Goal: Task Accomplishment & Management: Manage account settings

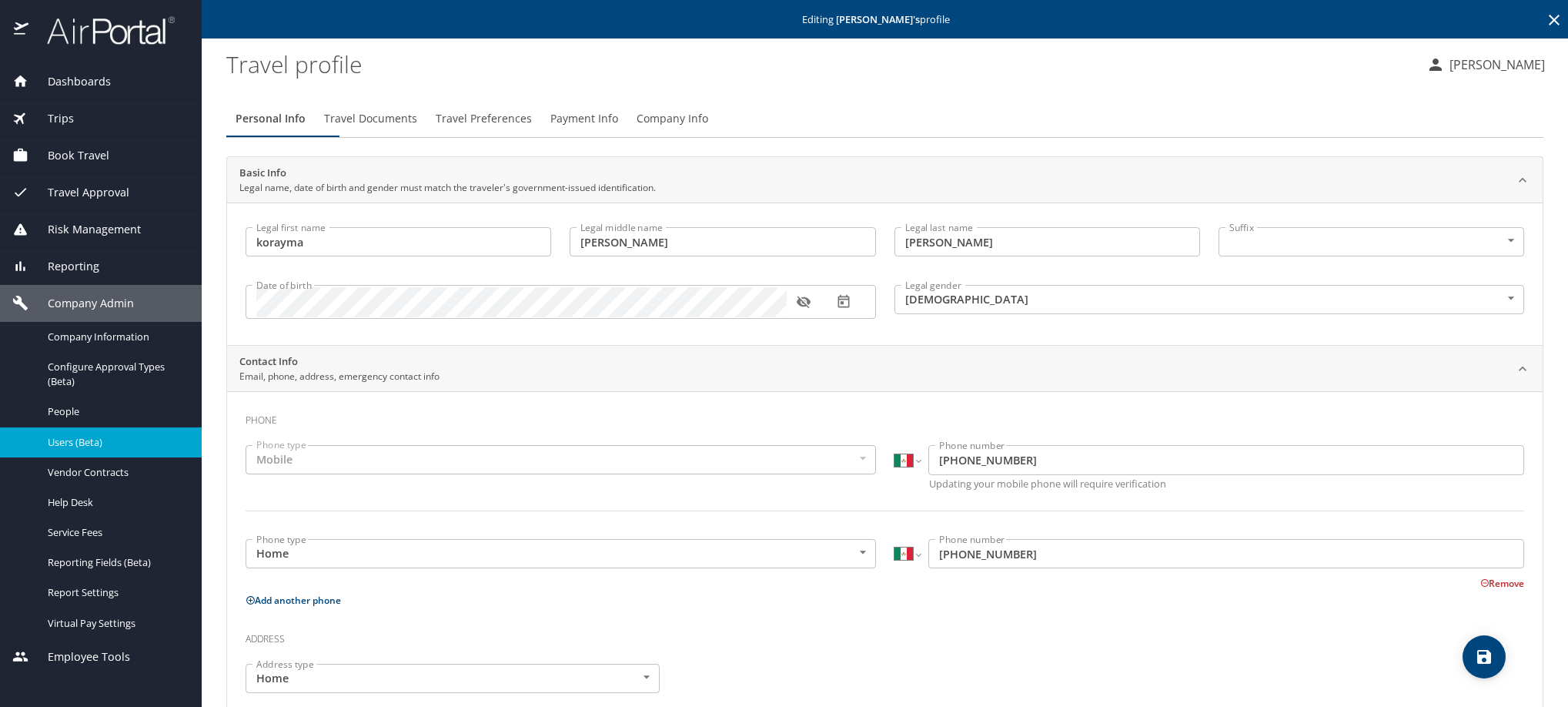
select select "MX"
select select "US"
click at [532, 128] on span "Travel Preferences" at bounding box center [483, 119] width 96 height 20
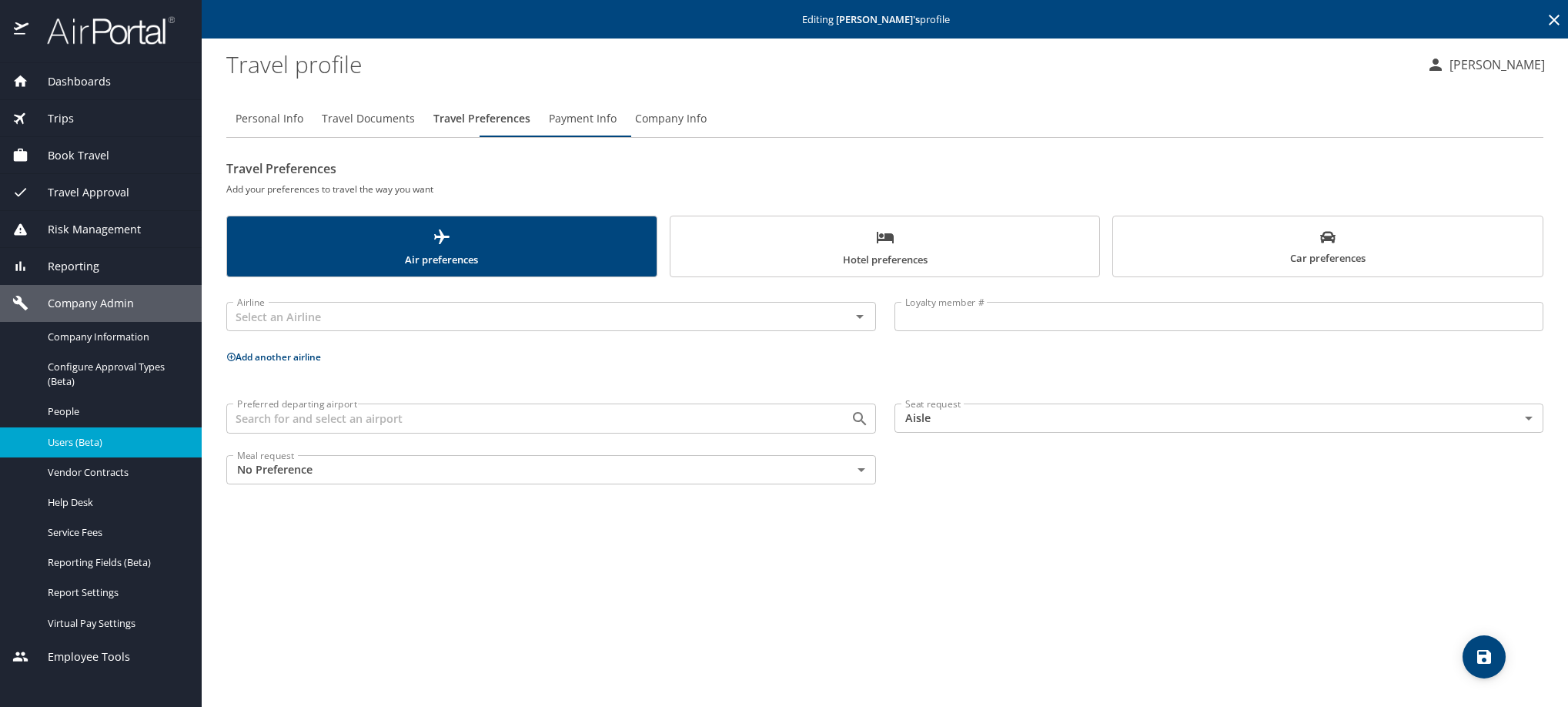
click at [271, 128] on span "Personal Info" at bounding box center [270, 119] width 68 height 20
select select "MX"
select select "US"
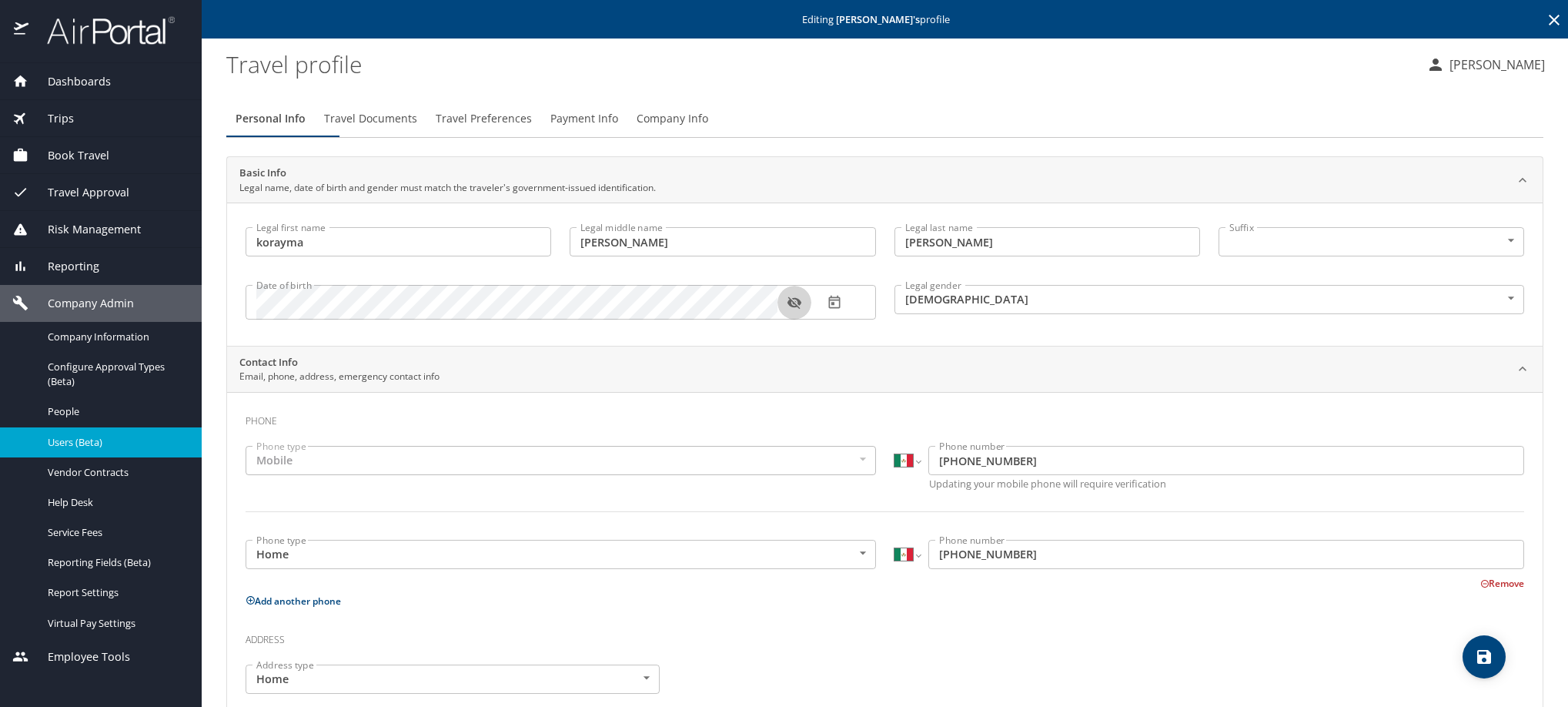
click at [790, 309] on icon "button" at bounding box center [794, 303] width 14 height 12
drag, startPoint x: 394, startPoint y: 265, endPoint x: 215, endPoint y: 271, distance: 179.1
click at [218, 265] on main "Editing [PERSON_NAME] 's profile Travel profile [PERSON_NAME] Personal Info Tra…" at bounding box center [884, 354] width 1366 height 707
drag, startPoint x: 1030, startPoint y: 258, endPoint x: 869, endPoint y: 248, distance: 161.3
click at [869, 248] on div "Legal first name [PERSON_NAME] Legal first name Legal middle name [PERSON_NAME]…" at bounding box center [884, 276] width 1297 height 116
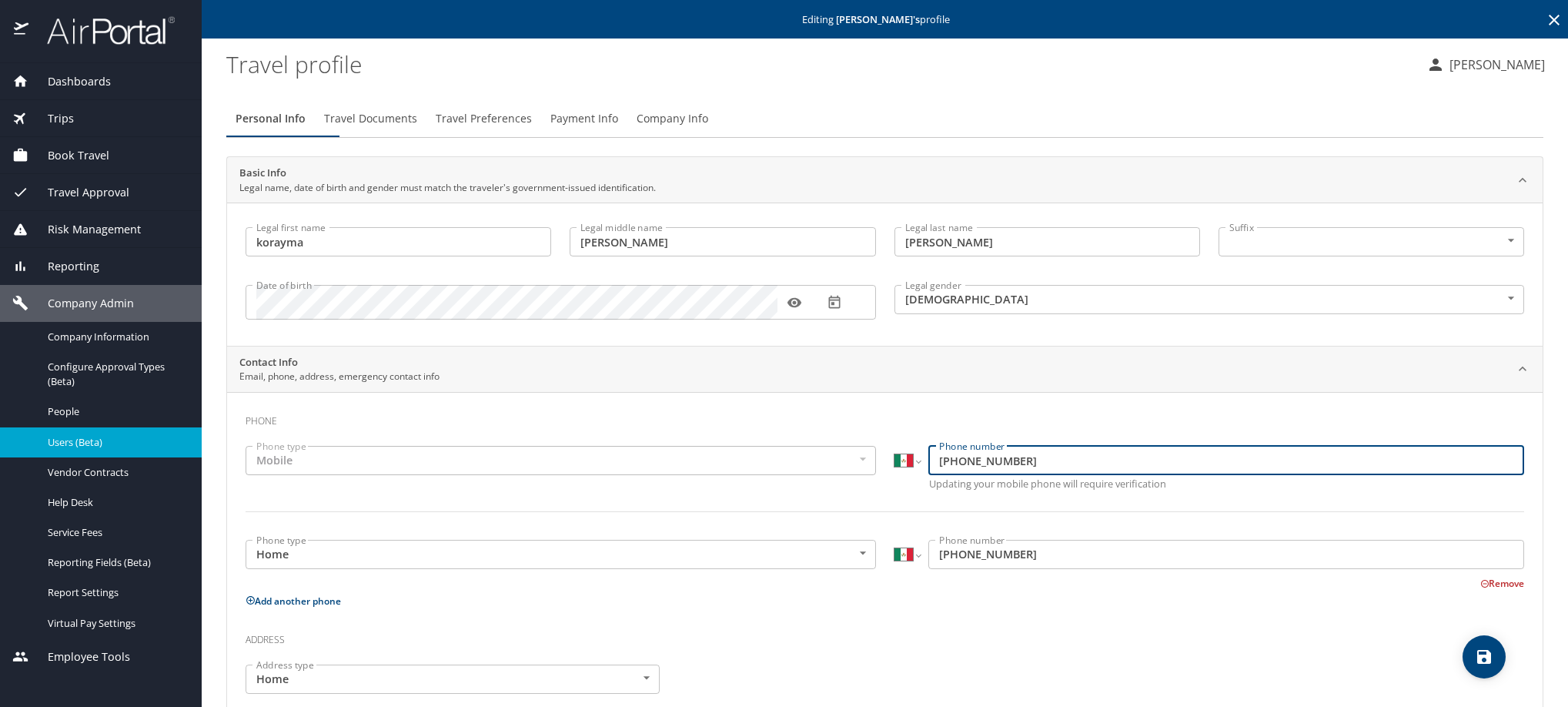
drag, startPoint x: 1093, startPoint y: 481, endPoint x: 872, endPoint y: 533, distance: 227.0
click at [872, 533] on div "Phone type Mobile Mobile Phone type International [GEOGRAPHIC_DATA] [GEOGRAPHIC…" at bounding box center [884, 488] width 1297 height 103
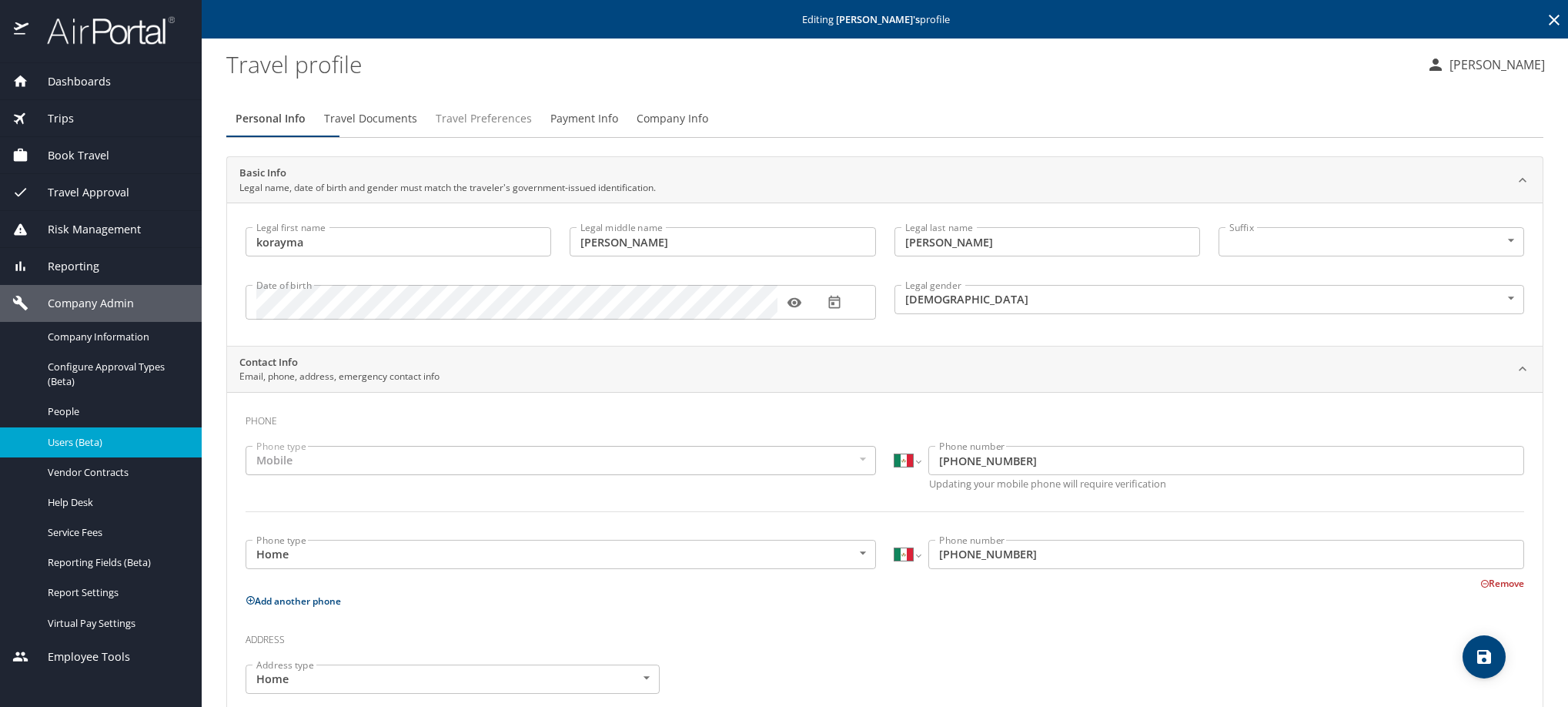
click at [541, 137] on button "Travel Preferences" at bounding box center [483, 118] width 115 height 37
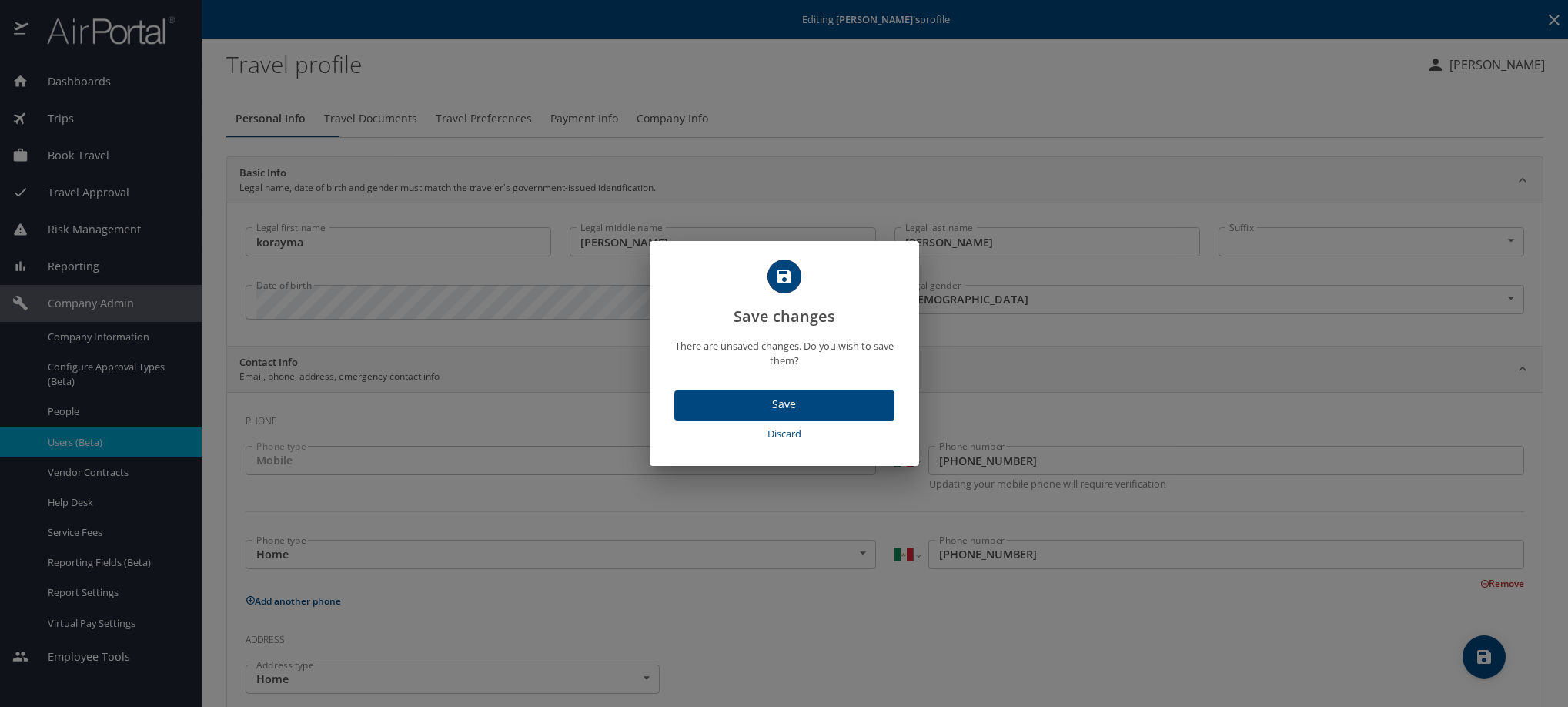
click at [804, 443] on span "Discard" at bounding box center [784, 434] width 207 height 18
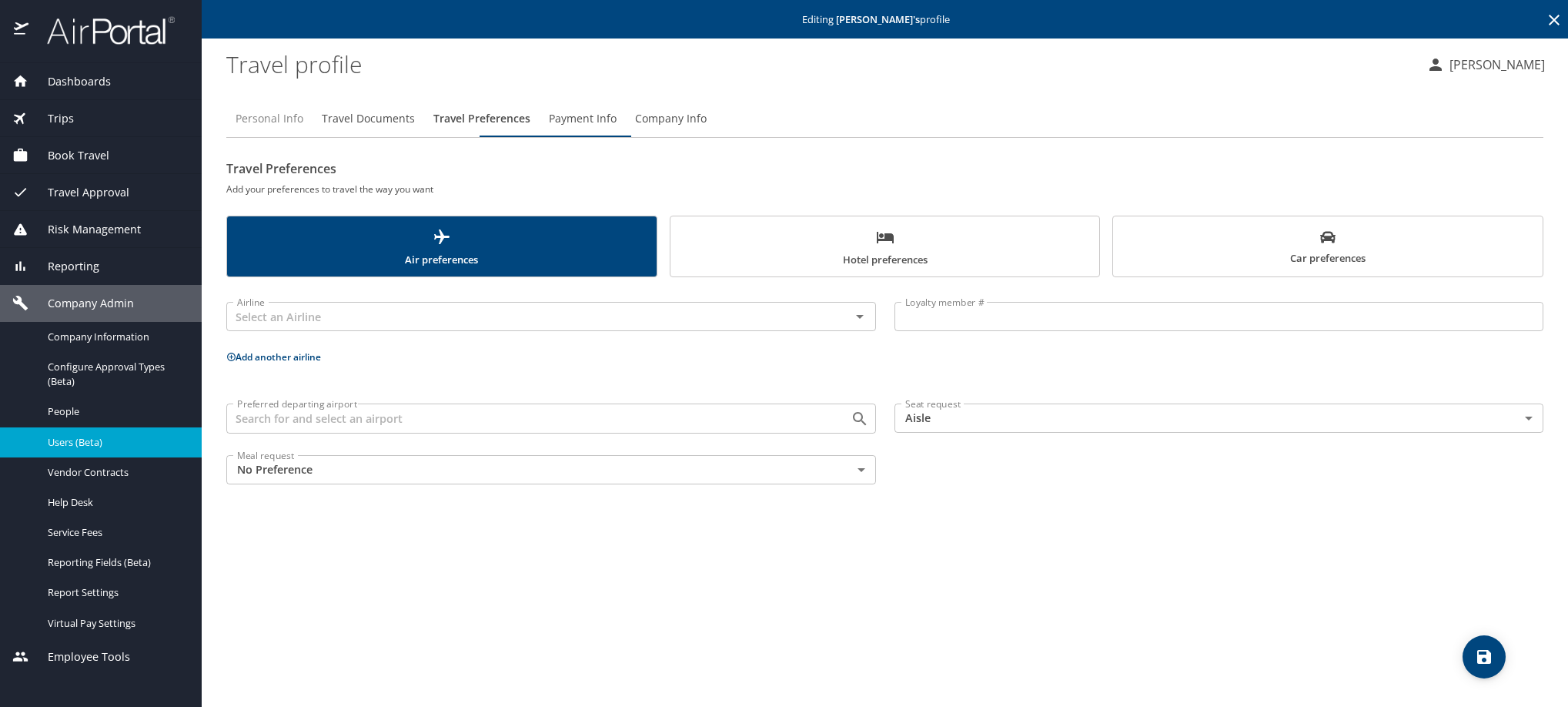
click at [259, 128] on span "Personal Info" at bounding box center [270, 119] width 68 height 20
select select "MX"
select select "US"
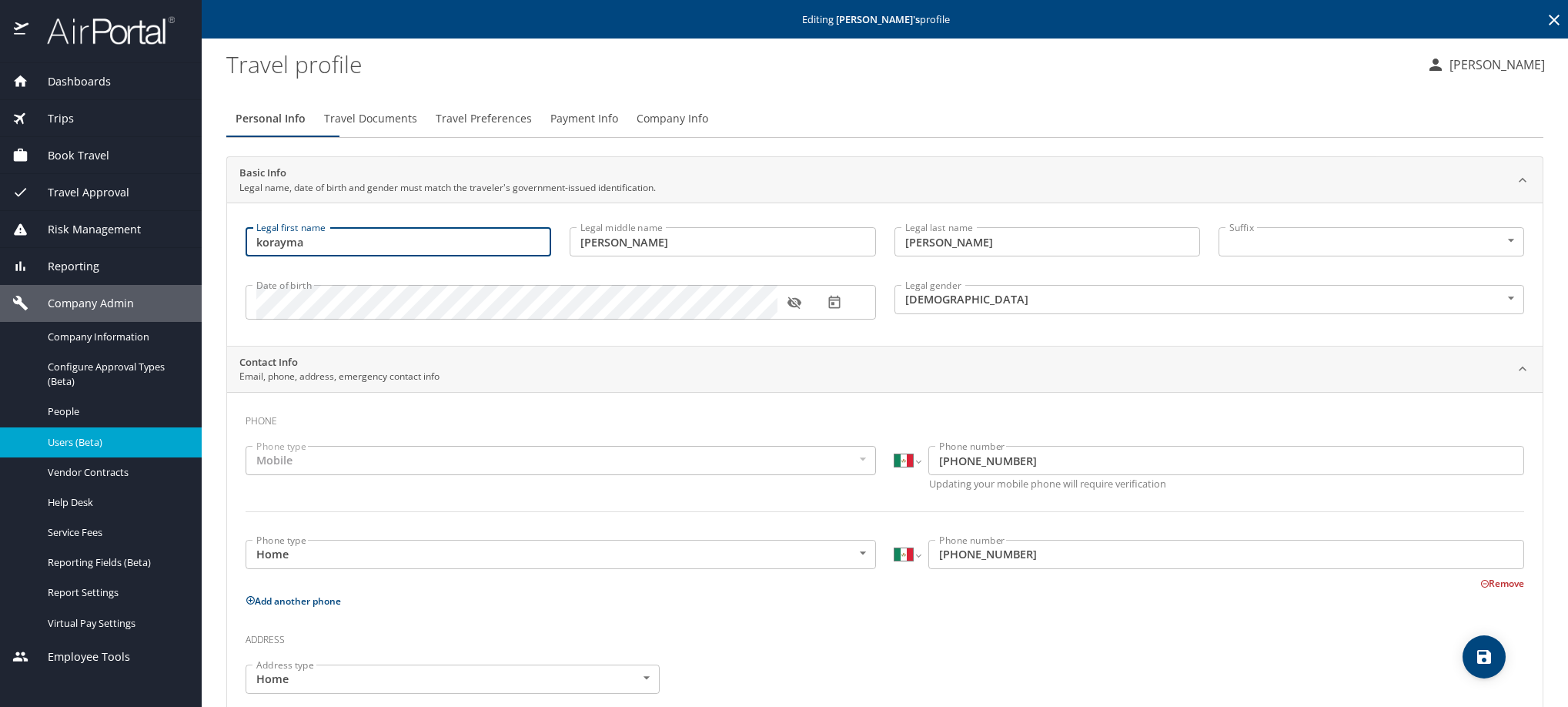
drag, startPoint x: 343, startPoint y: 258, endPoint x: 201, endPoint y: 278, distance: 143.4
click at [201, 278] on main "Editing [PERSON_NAME] 's profile Travel profile [PERSON_NAME] Personal Info Tra…" at bounding box center [884, 354] width 1366 height 707
click at [795, 309] on icon "button" at bounding box center [794, 303] width 14 height 12
click at [1545, 20] on icon at bounding box center [1554, 20] width 19 height 19
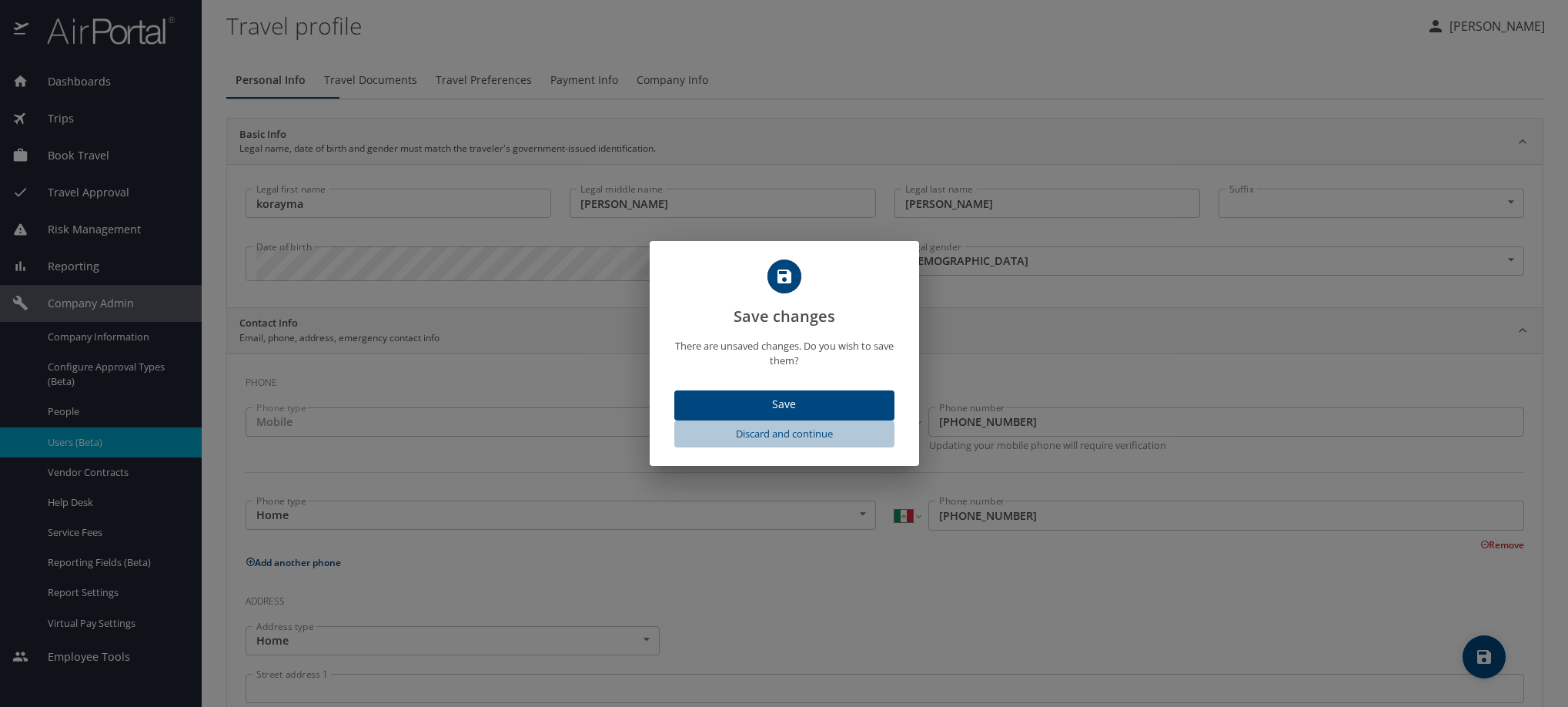
click at [792, 443] on span "Discard and continue" at bounding box center [784, 434] width 207 height 18
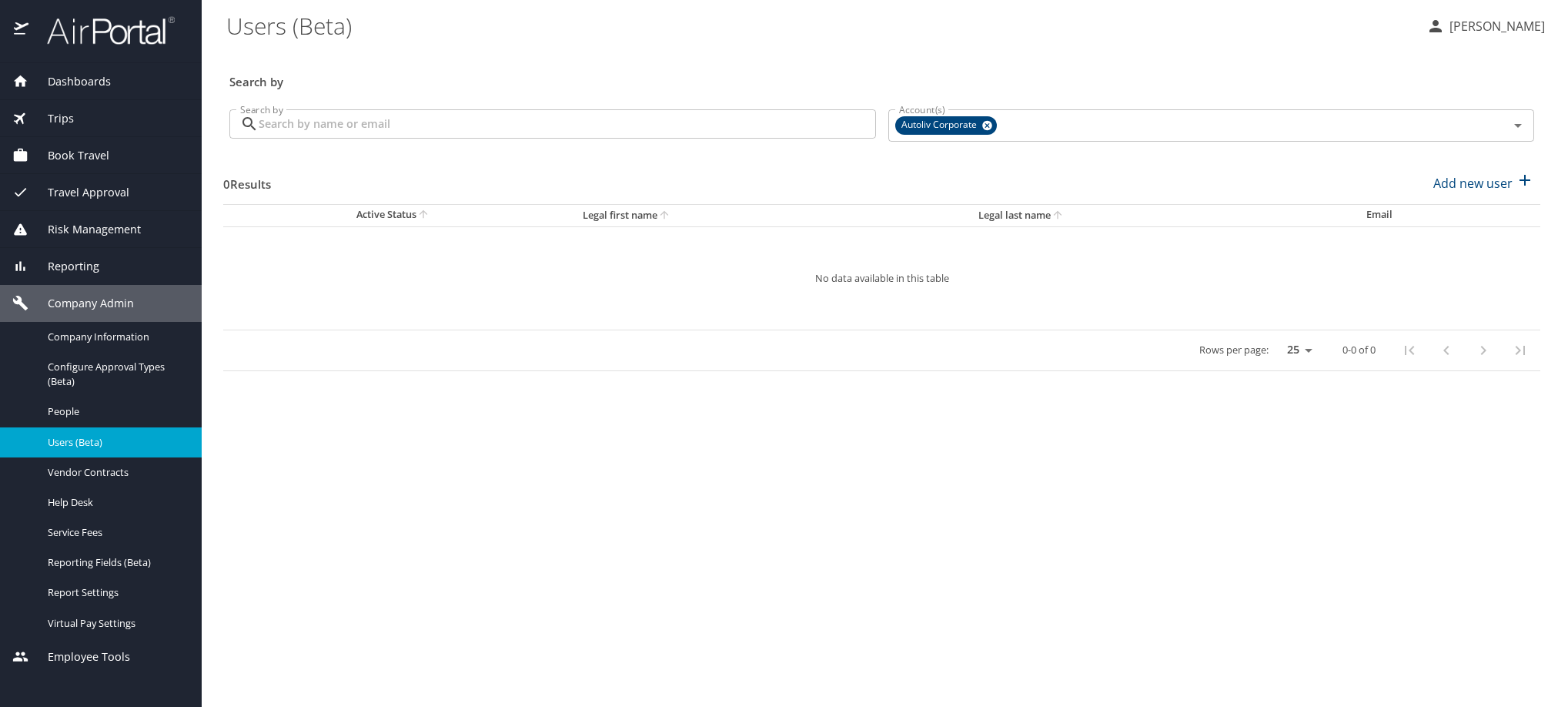
click at [439, 139] on input "Search by" at bounding box center [566, 124] width 617 height 29
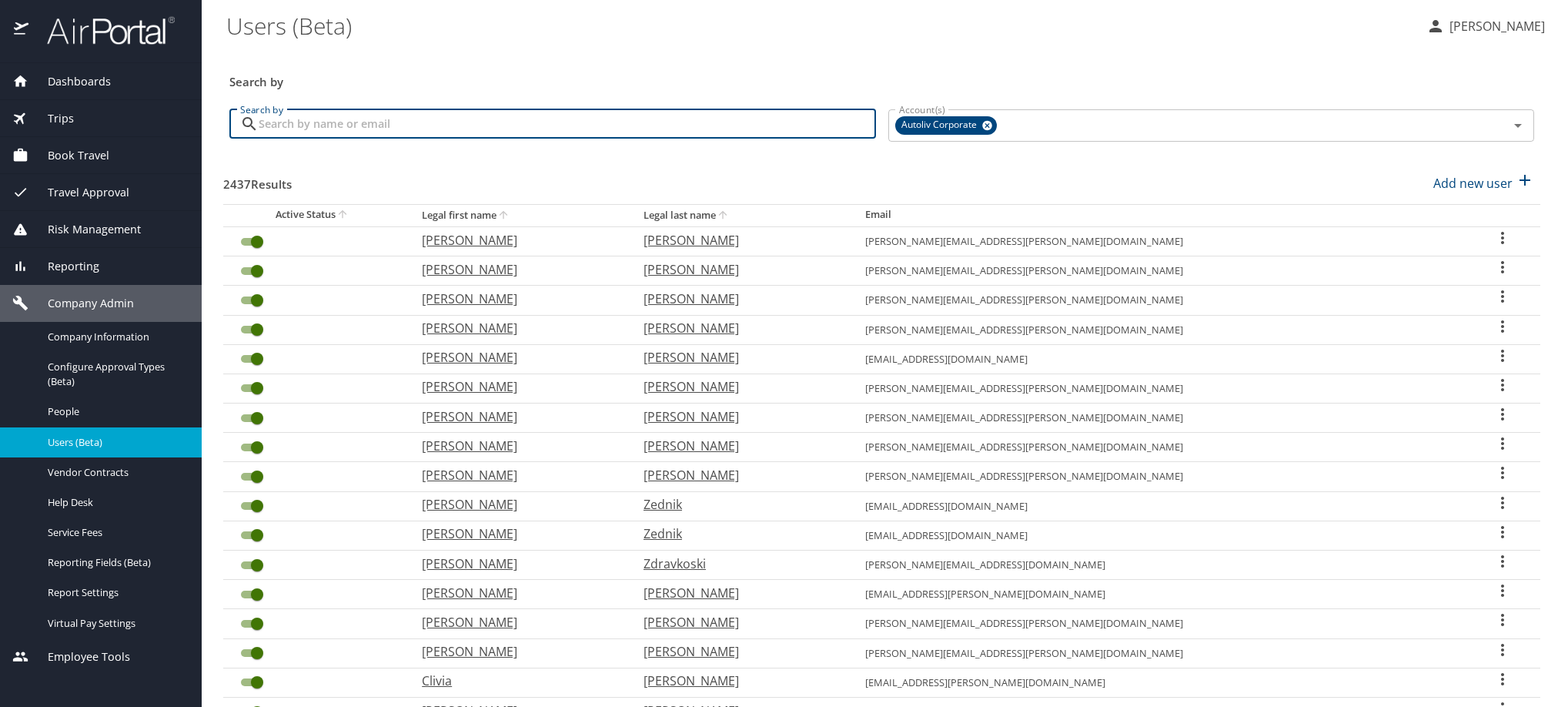
paste input "[PERSON_NAME][EMAIL_ADDRESS][PERSON_NAME][DOMAIN_NAME]"
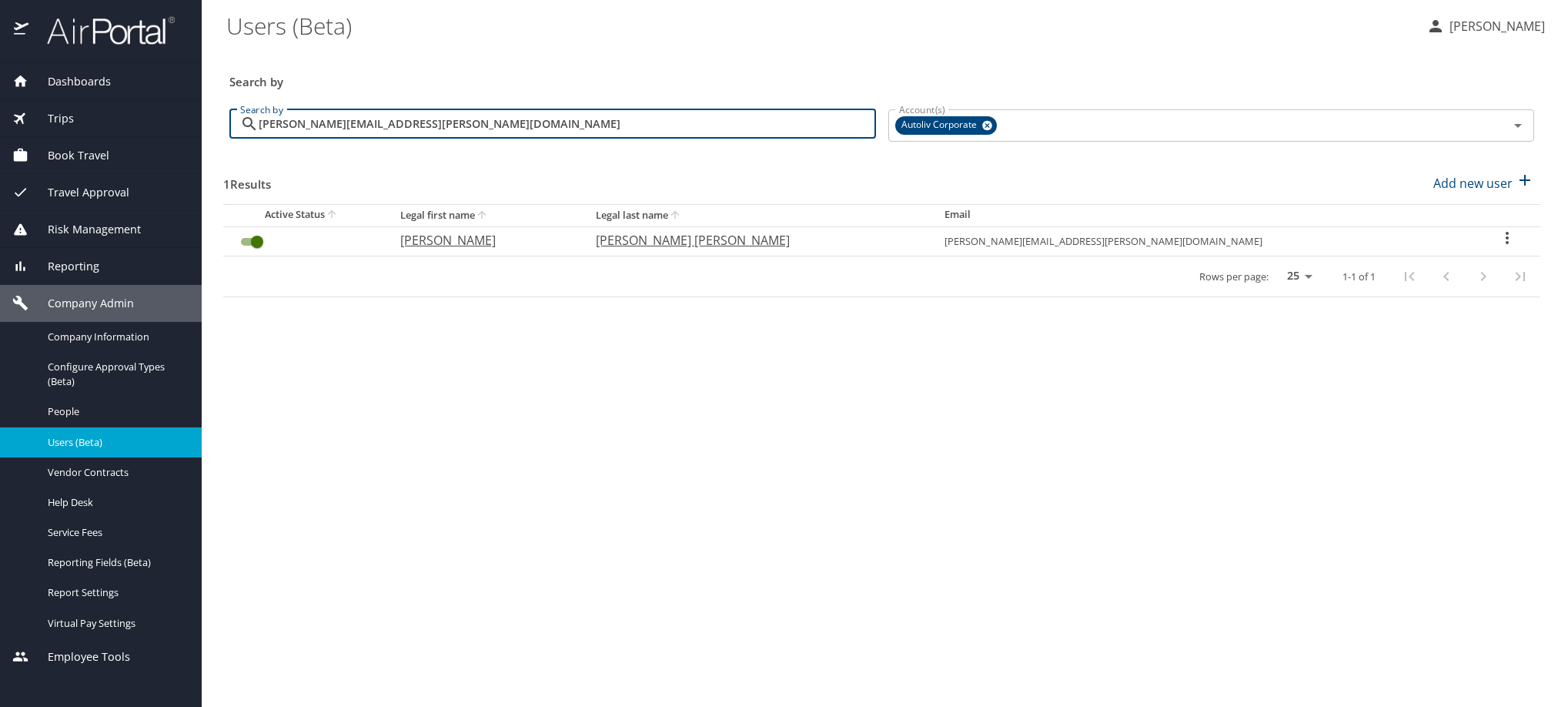
type input "[PERSON_NAME][EMAIL_ADDRESS][PERSON_NAME][DOMAIN_NAME]"
